Goal: Find contact information: Find contact information

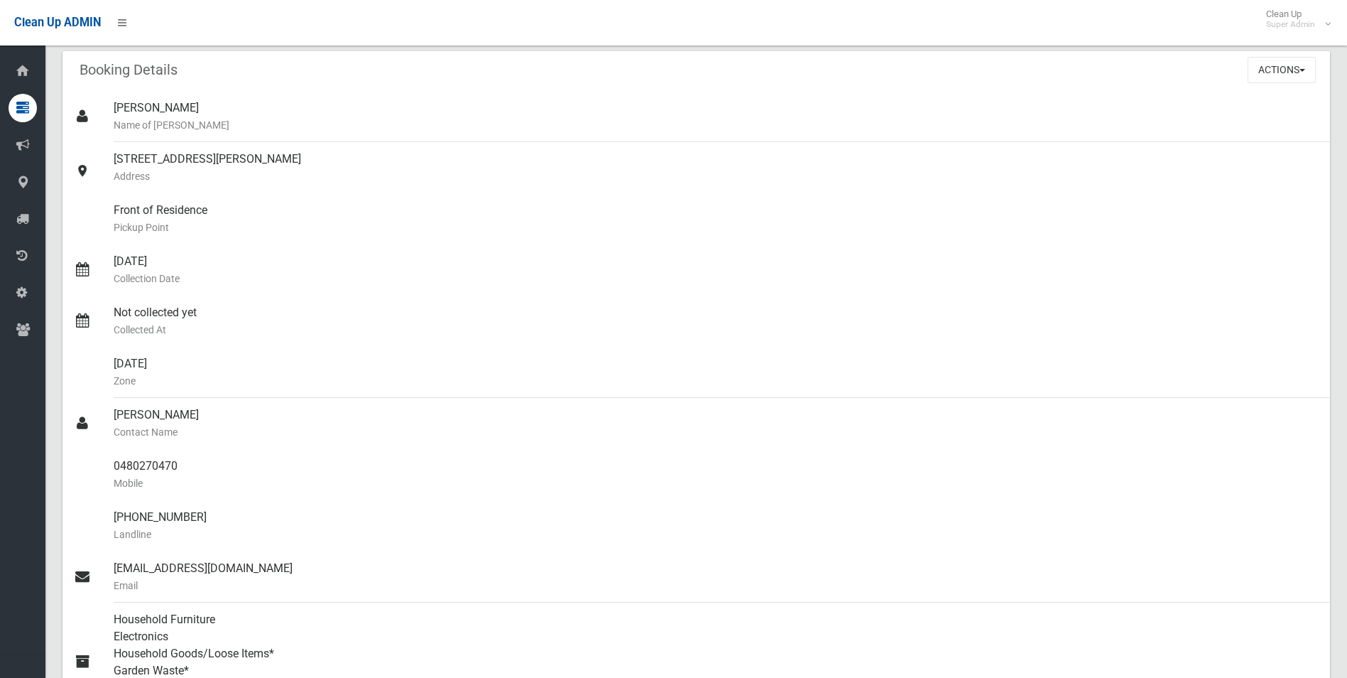
scroll to position [71, 0]
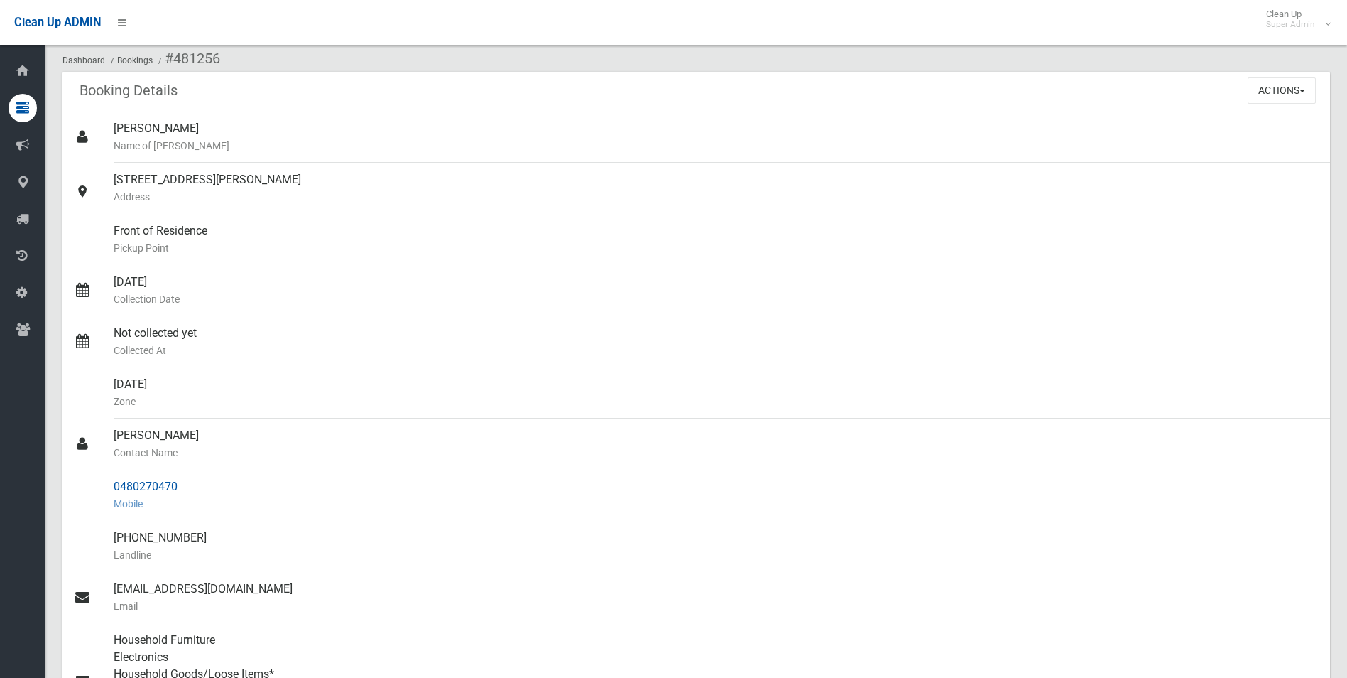
drag, startPoint x: 114, startPoint y: 485, endPoint x: 183, endPoint y: 481, distance: 68.3
click at [183, 481] on div "0480270470 Mobile" at bounding box center [716, 494] width 1205 height 51
drag, startPoint x: 183, startPoint y: 481, endPoint x: 164, endPoint y: 482, distance: 18.5
copy div "0480270470"
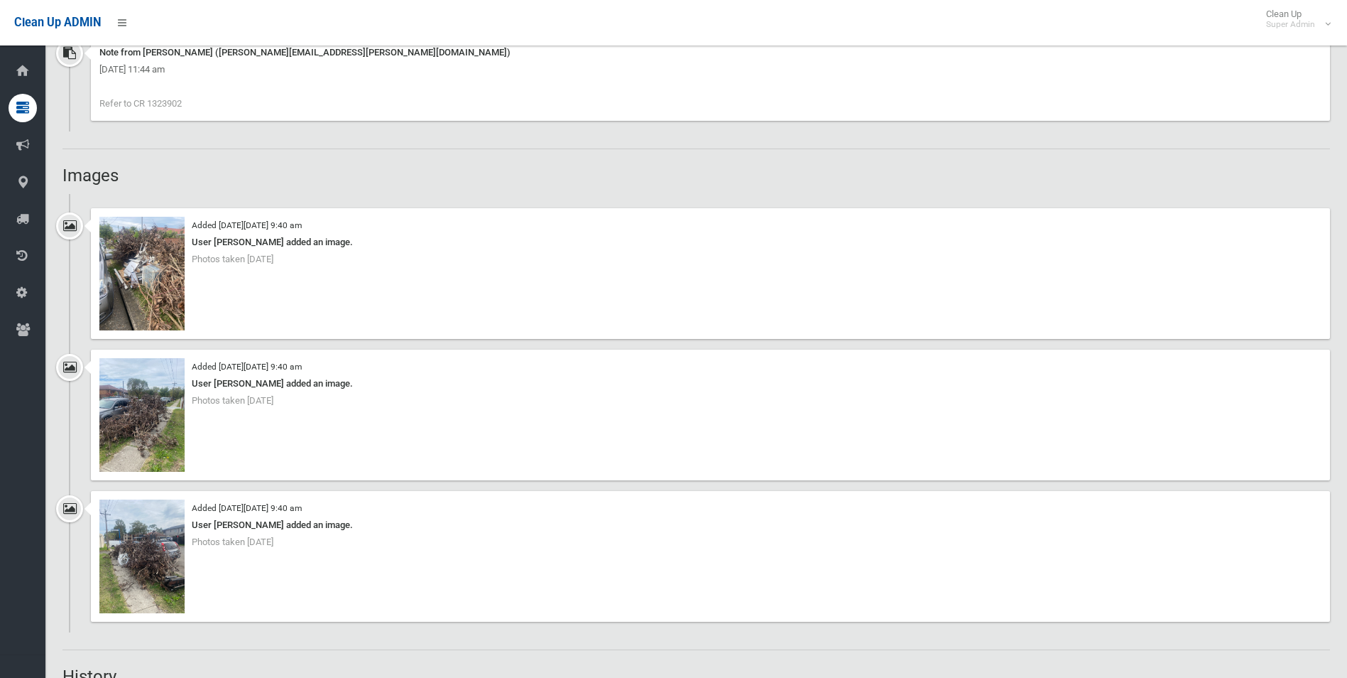
scroll to position [1207, 0]
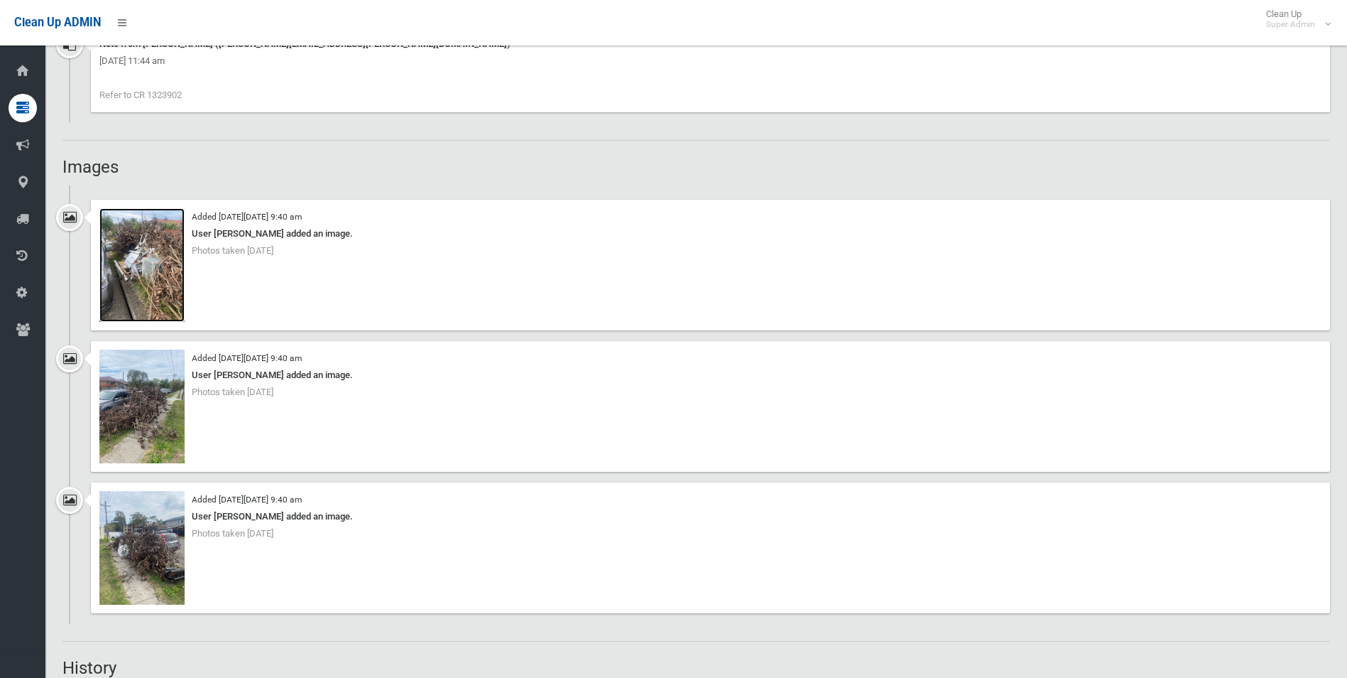
click at [167, 290] on img at bounding box center [141, 265] width 85 height 114
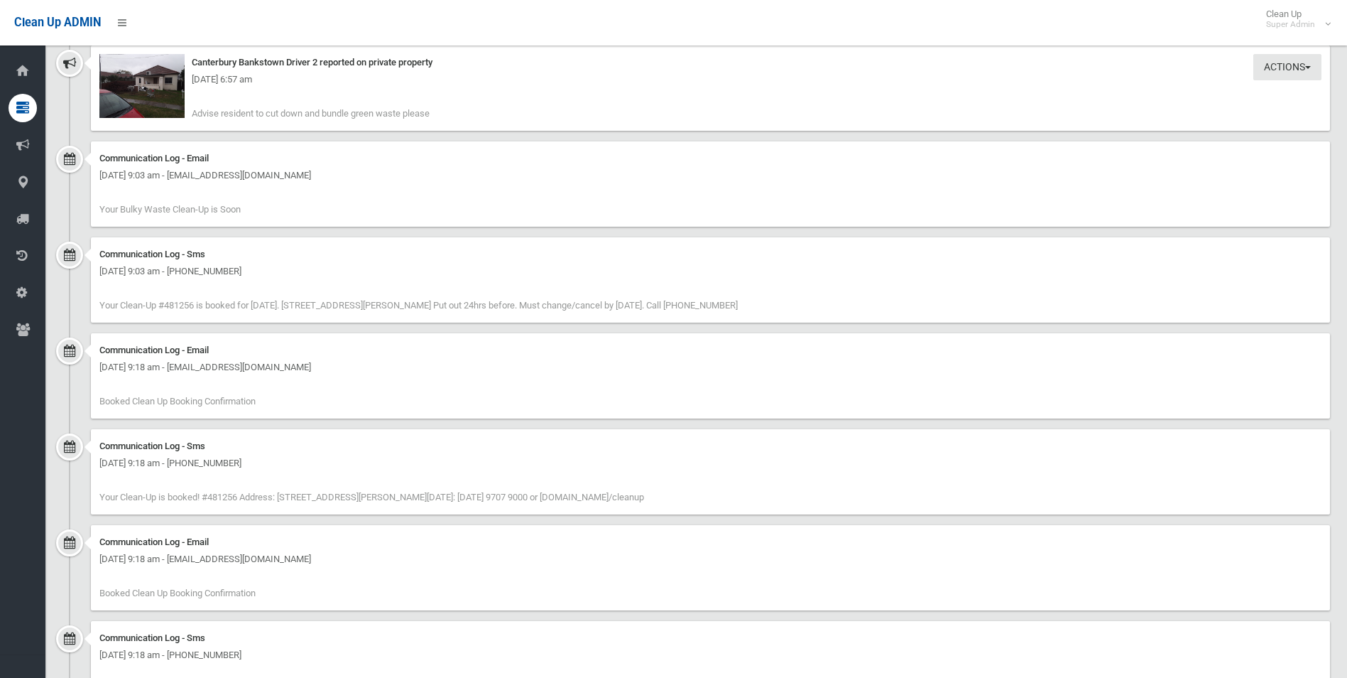
scroll to position [2325, 0]
click at [163, 102] on img at bounding box center [141, 85] width 85 height 64
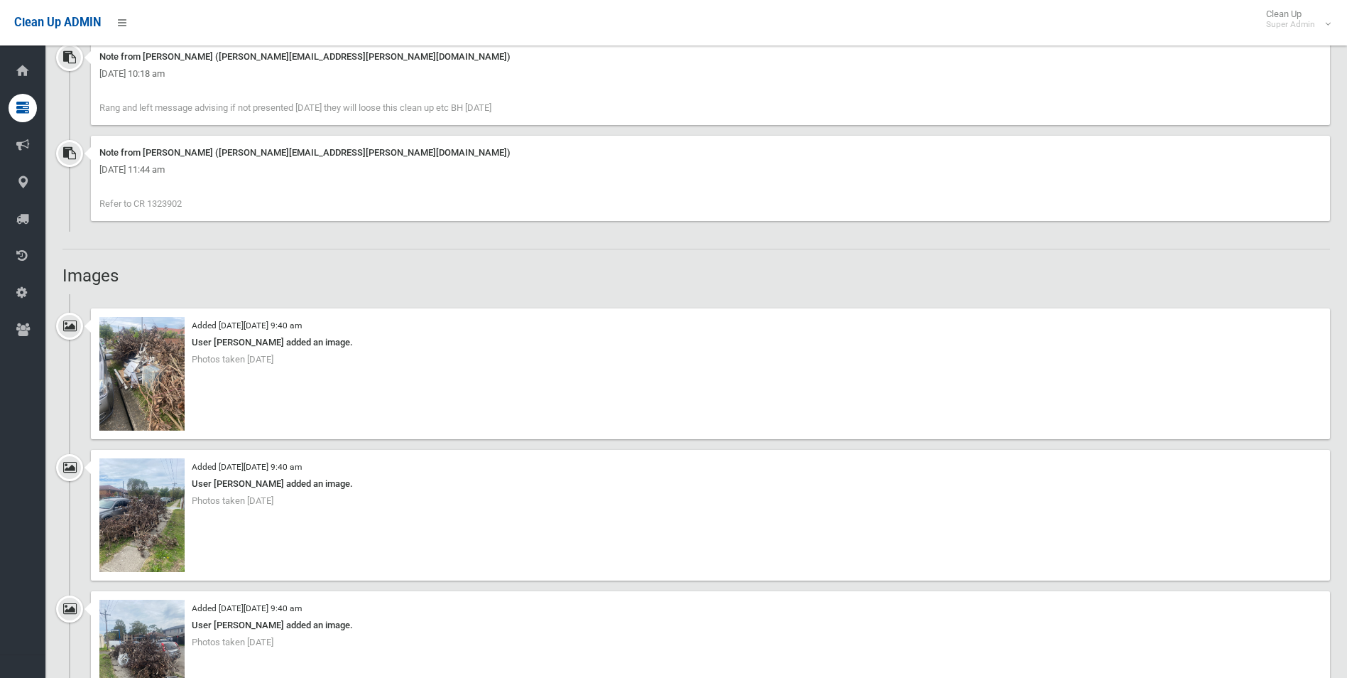
scroll to position [1136, 0]
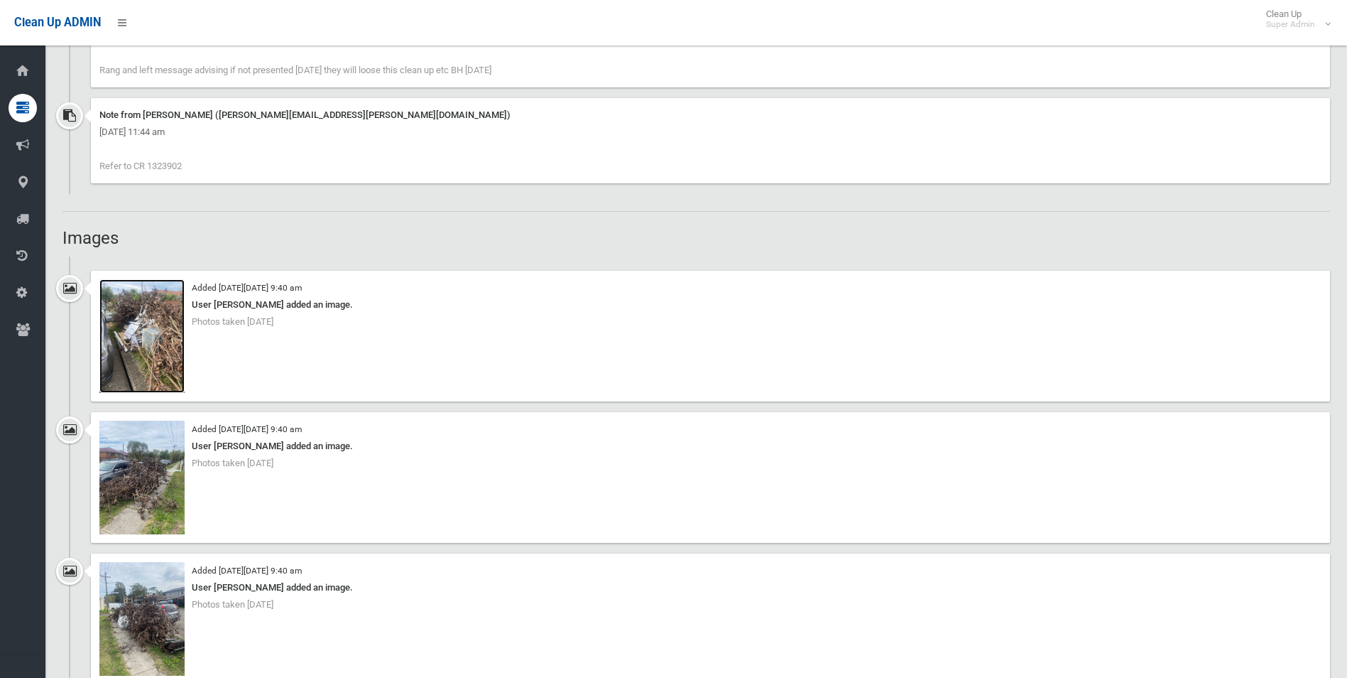
click at [172, 369] on img at bounding box center [141, 336] width 85 height 114
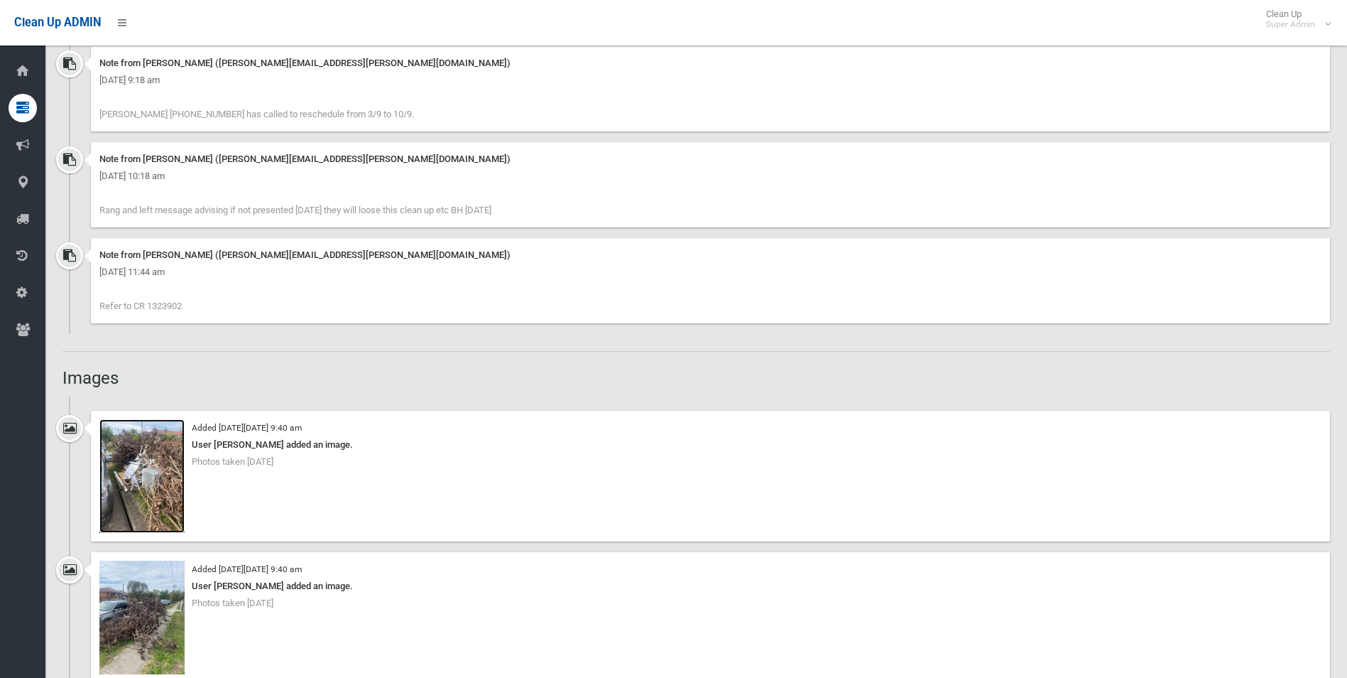
scroll to position [781, 0]
